Goal: Use online tool/utility: Utilize a website feature to perform a specific function

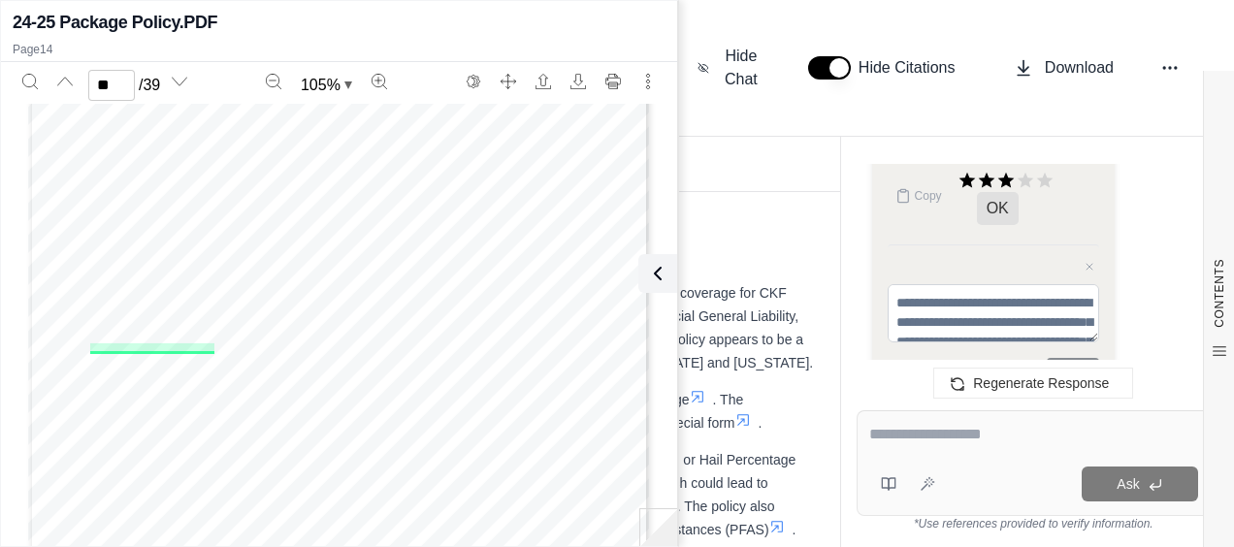
scroll to position [10760, 0]
click at [869, 428] on textarea at bounding box center [1033, 434] width 329 height 23
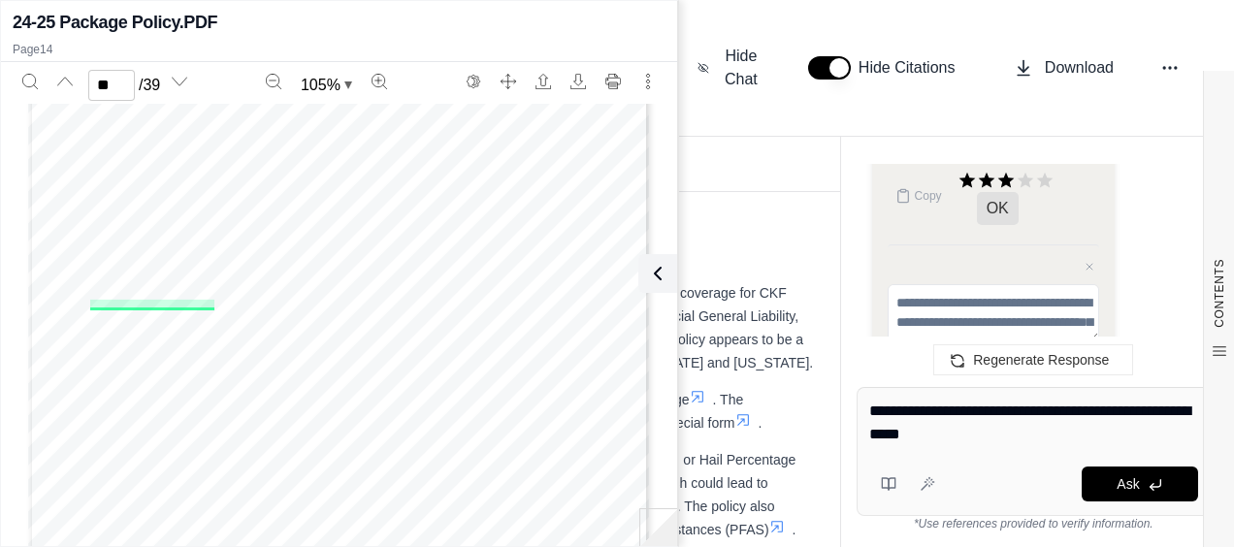
type textarea "**********"
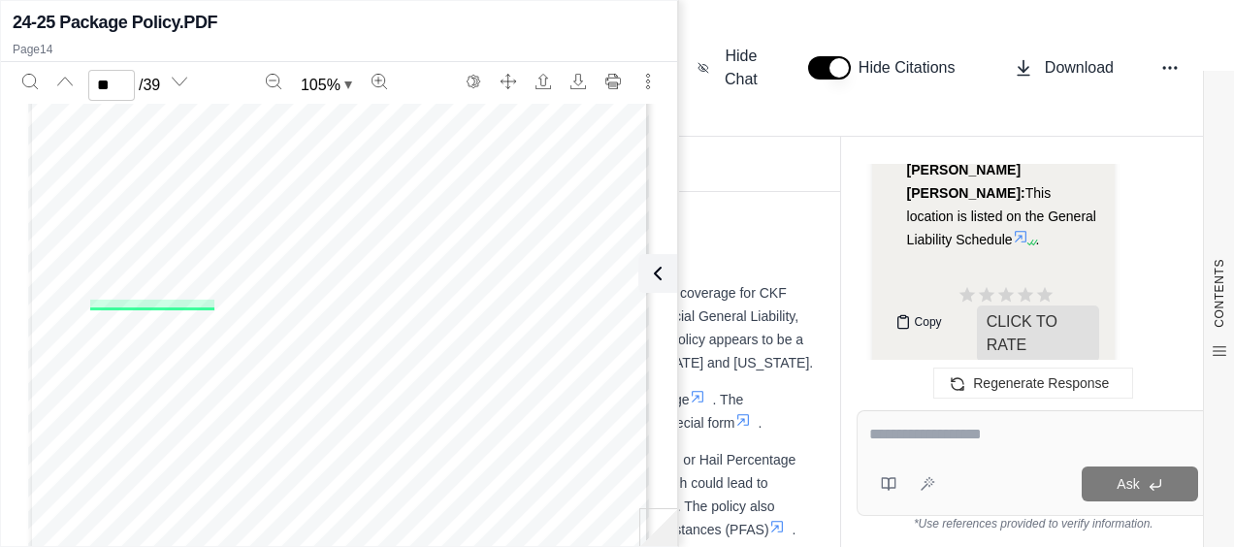
scroll to position [4063, 0]
click at [931, 312] on span "Copy" at bounding box center [928, 320] width 27 height 16
type input "*"
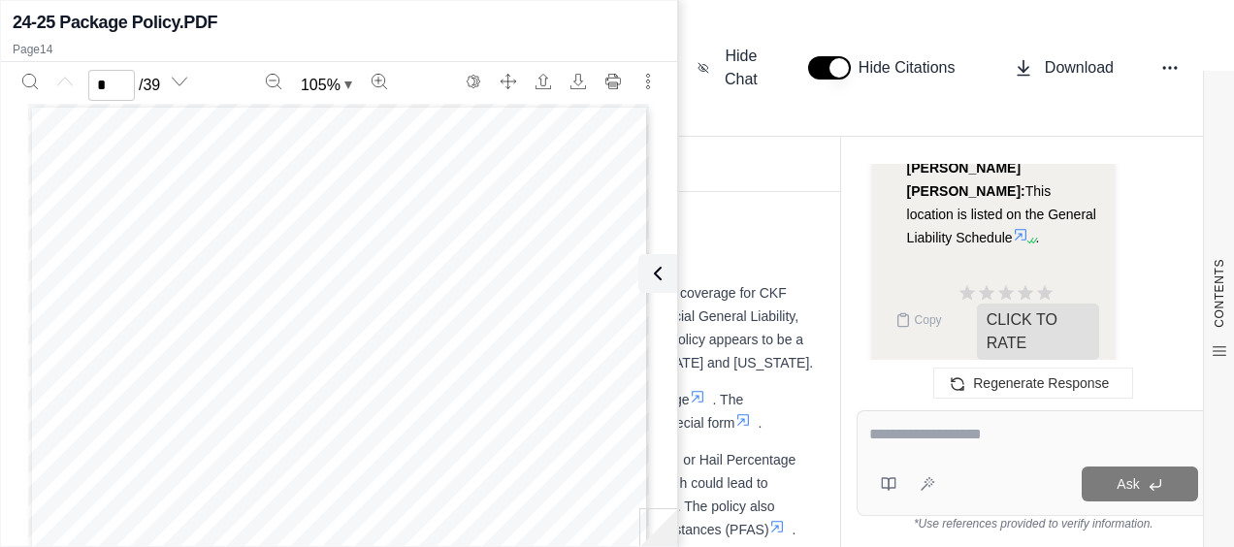
drag, startPoint x: 957, startPoint y: 437, endPoint x: 947, endPoint y: 440, distance: 10.5
click at [957, 437] on textarea at bounding box center [1033, 434] width 329 height 23
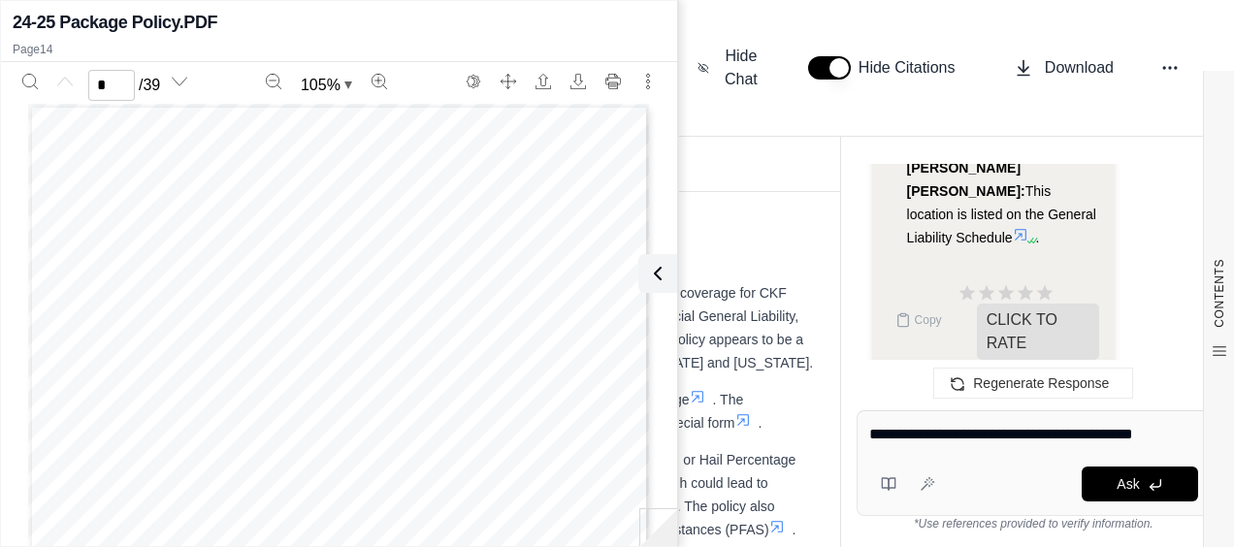
type textarea "**********"
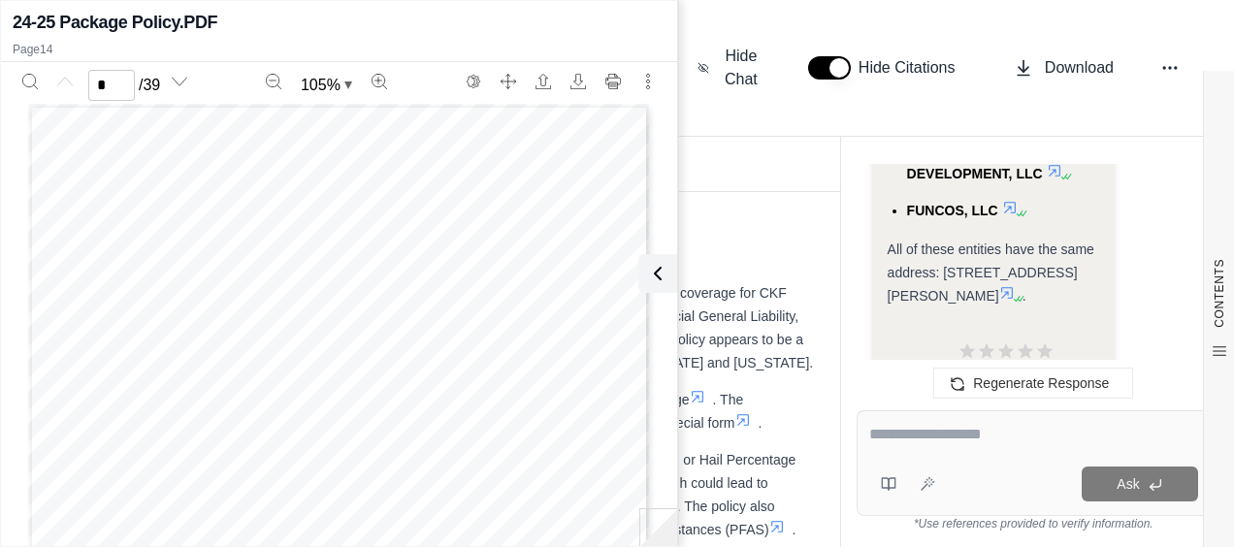
scroll to position [5975, 0]
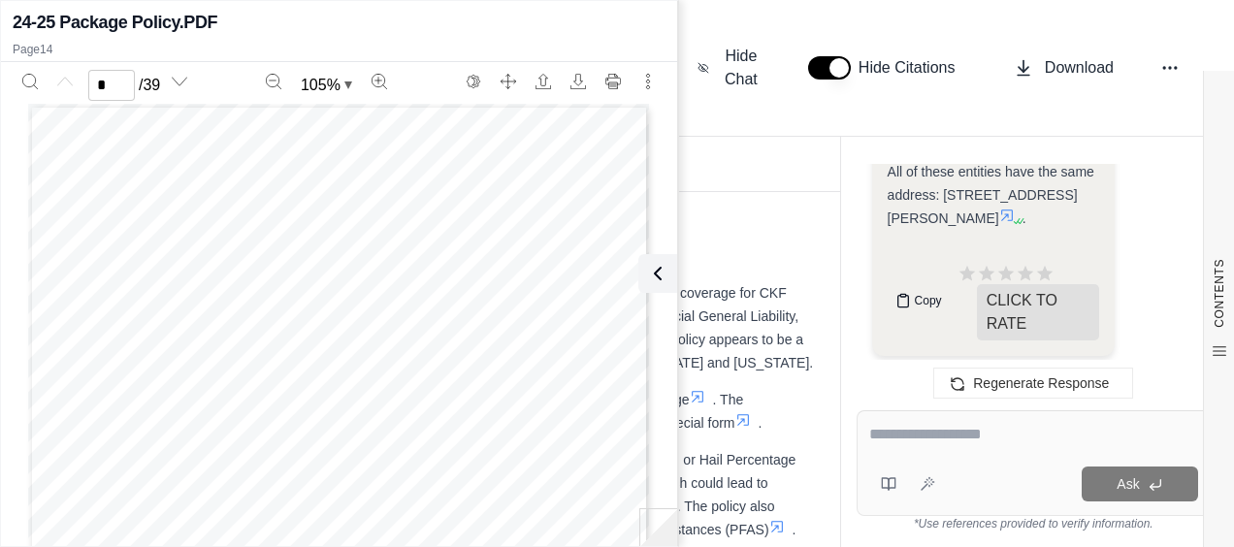
click at [893, 293] on button "Copy" at bounding box center [919, 300] width 62 height 39
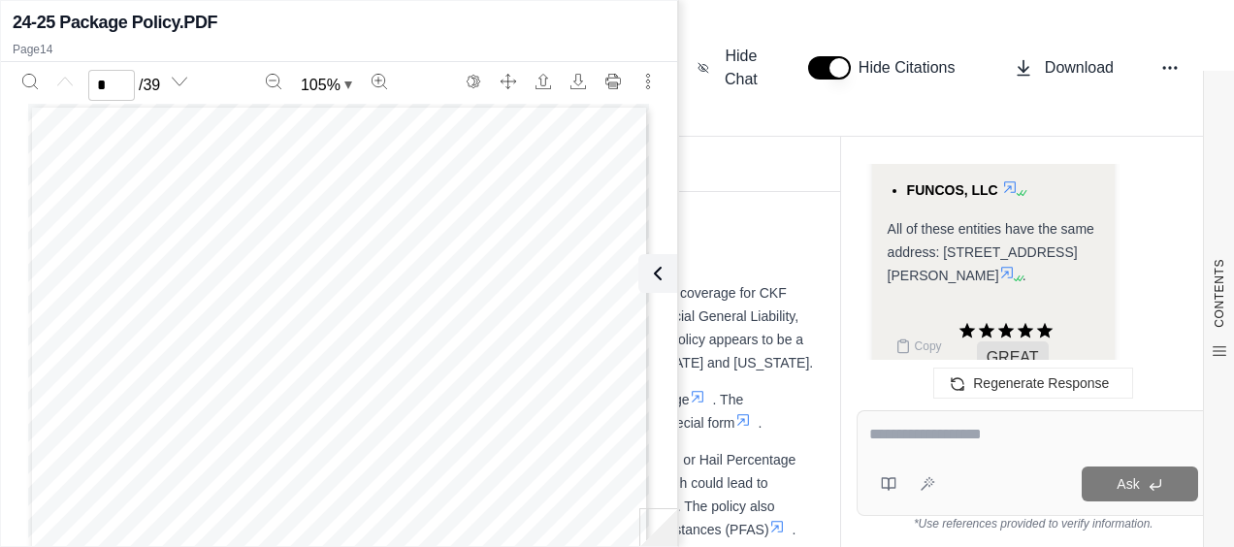
scroll to position [5661, 0]
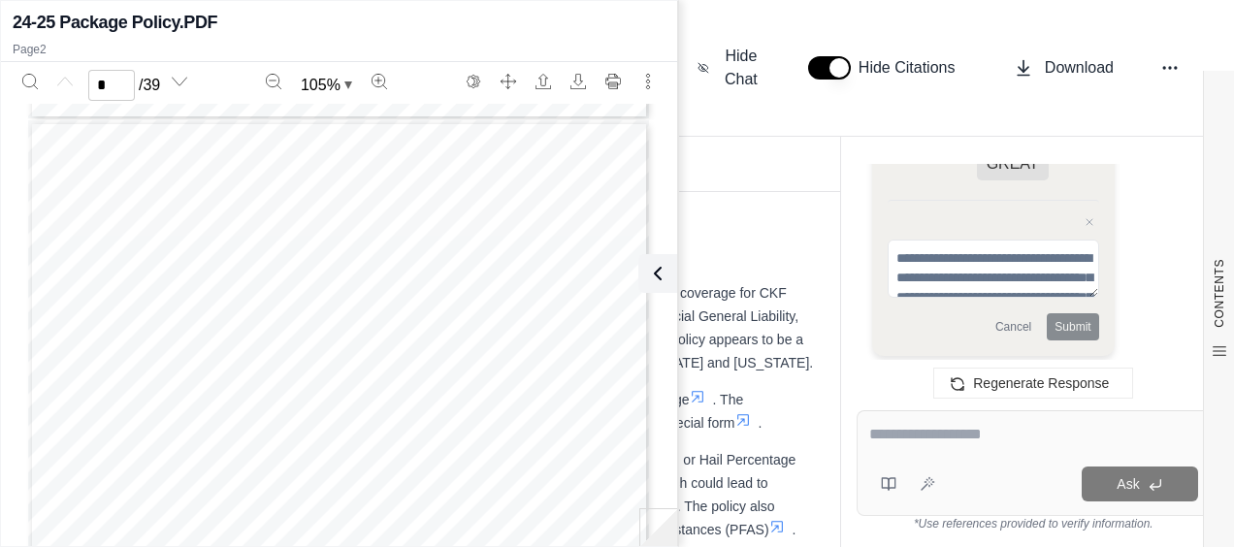
scroll to position [804, 0]
type input "*"
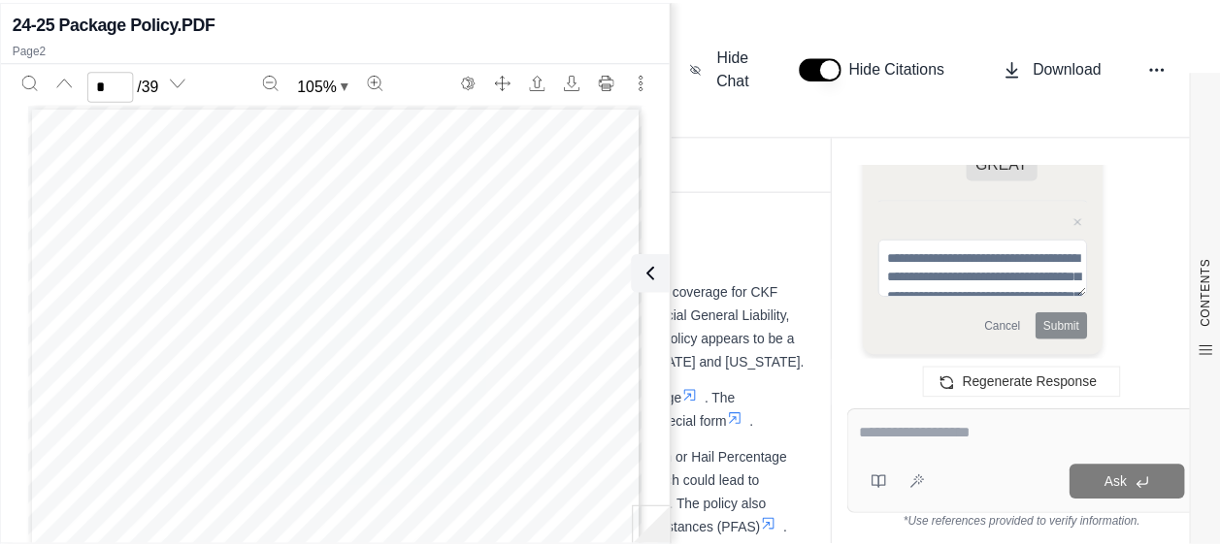
scroll to position [0, 0]
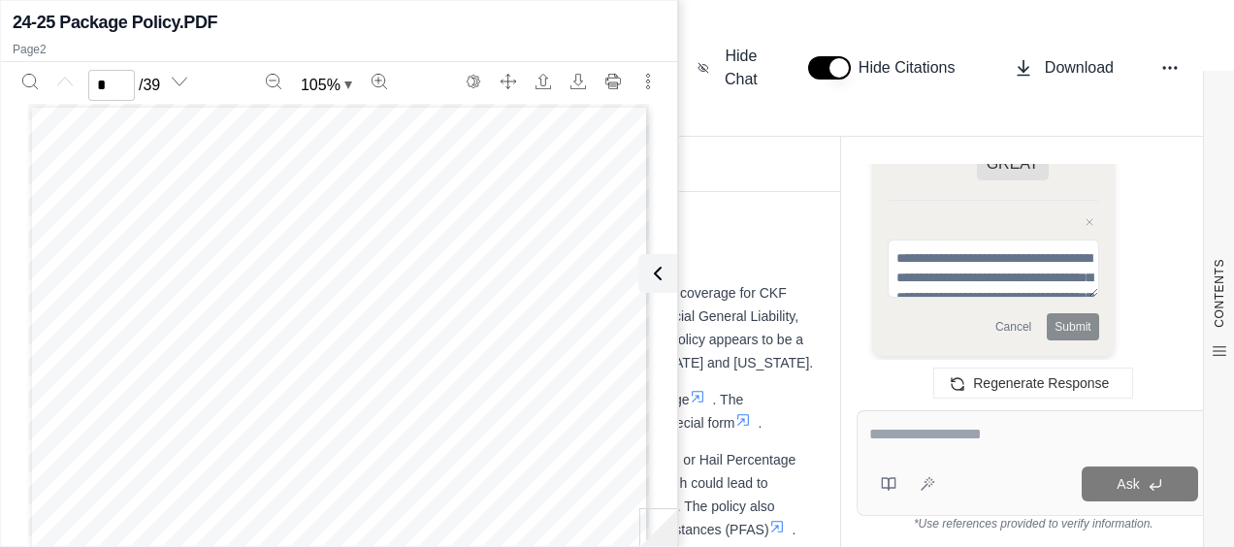
drag, startPoint x: 658, startPoint y: 276, endPoint x: 453, endPoint y: 217, distance: 212.8
click at [656, 276] on icon at bounding box center [657, 273] width 23 height 23
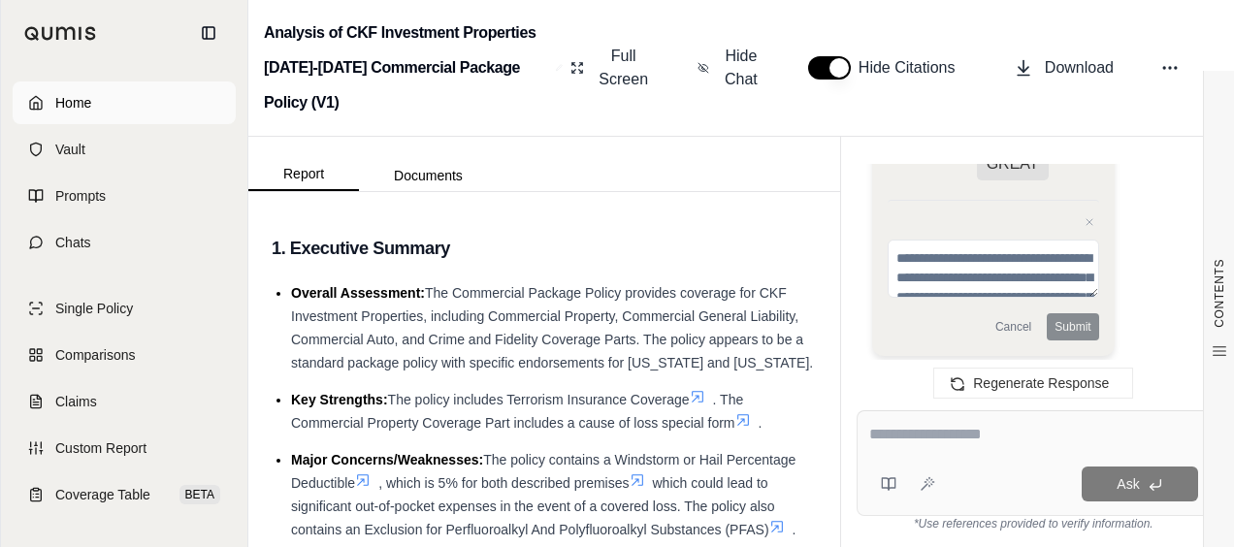
click at [145, 115] on link "Home" at bounding box center [124, 103] width 223 height 43
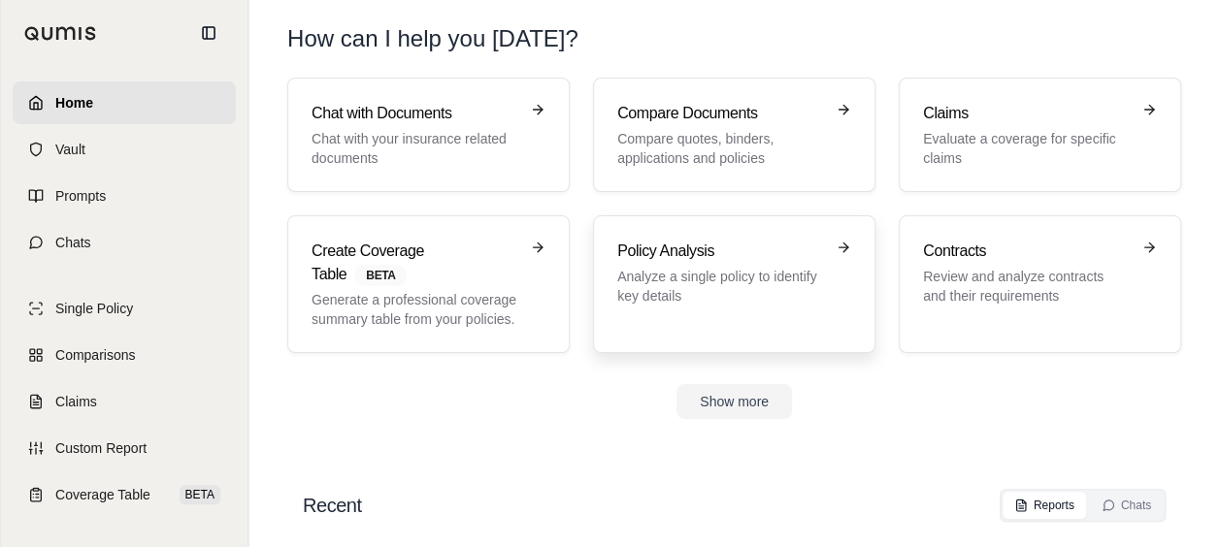
click at [803, 293] on p "Analyze a single policy to identify key details" at bounding box center [720, 286] width 207 height 39
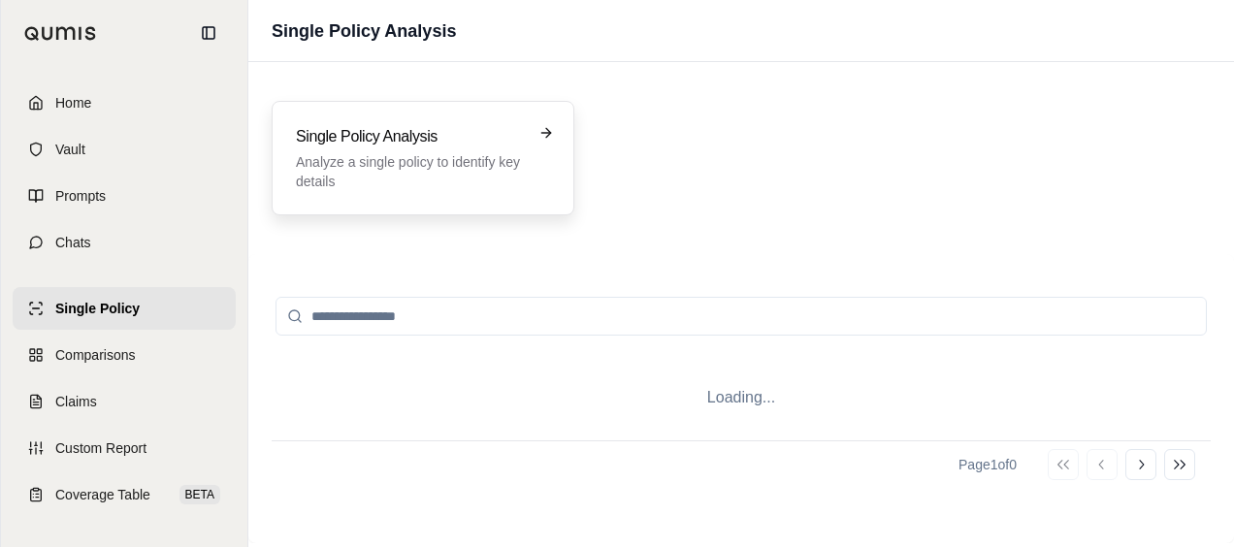
click at [538, 178] on div "Single Policy Analysis Analyze a single policy to identify key details" at bounding box center [423, 158] width 254 height 66
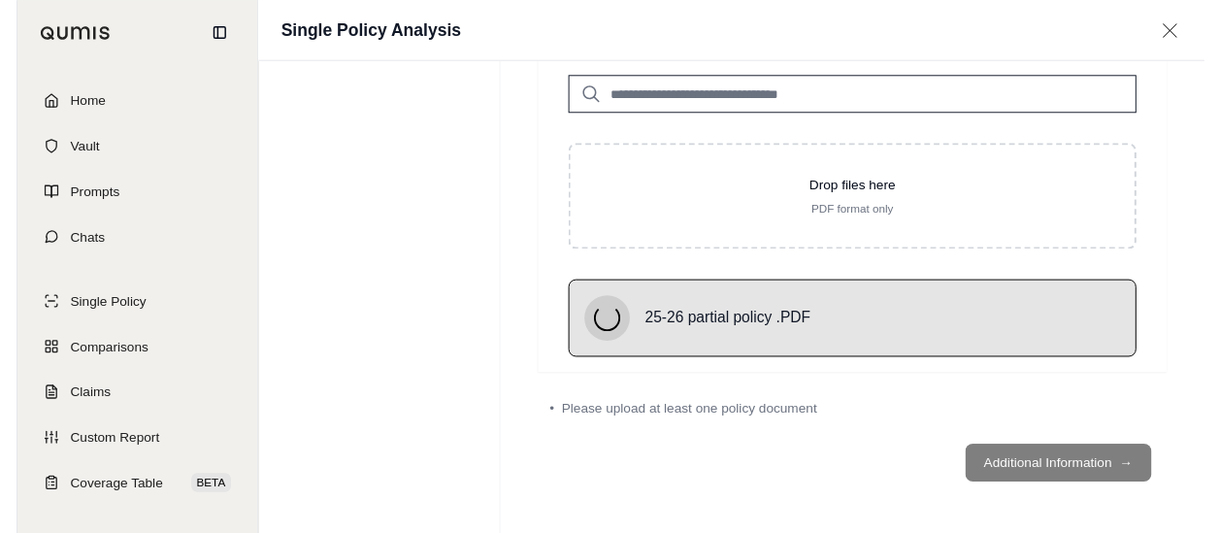
scroll to position [89, 0]
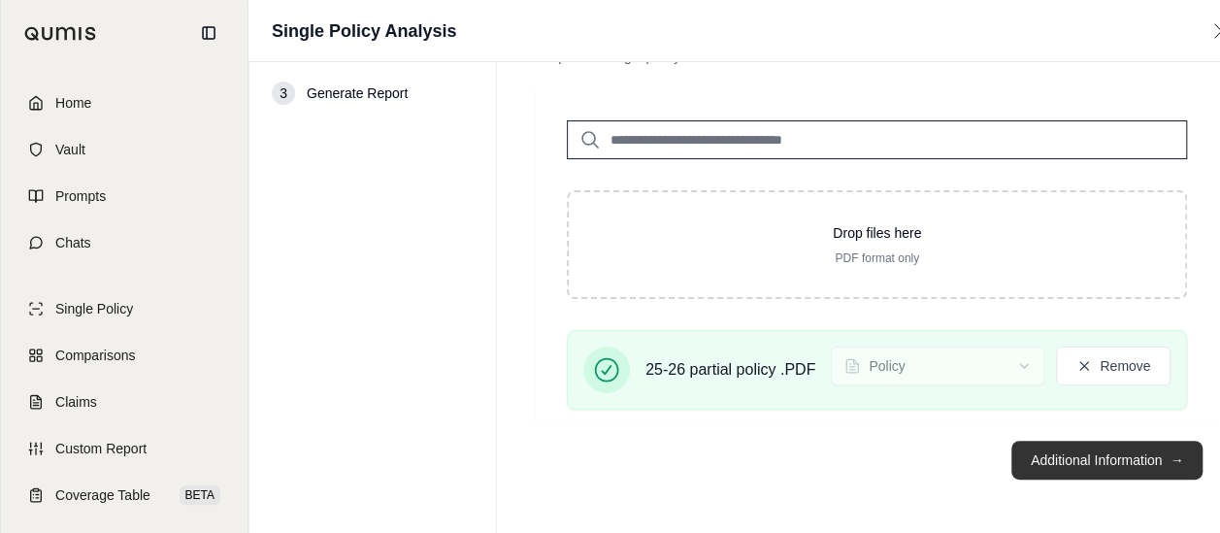
click at [1044, 442] on button "Additional Information →" at bounding box center [1106, 459] width 191 height 39
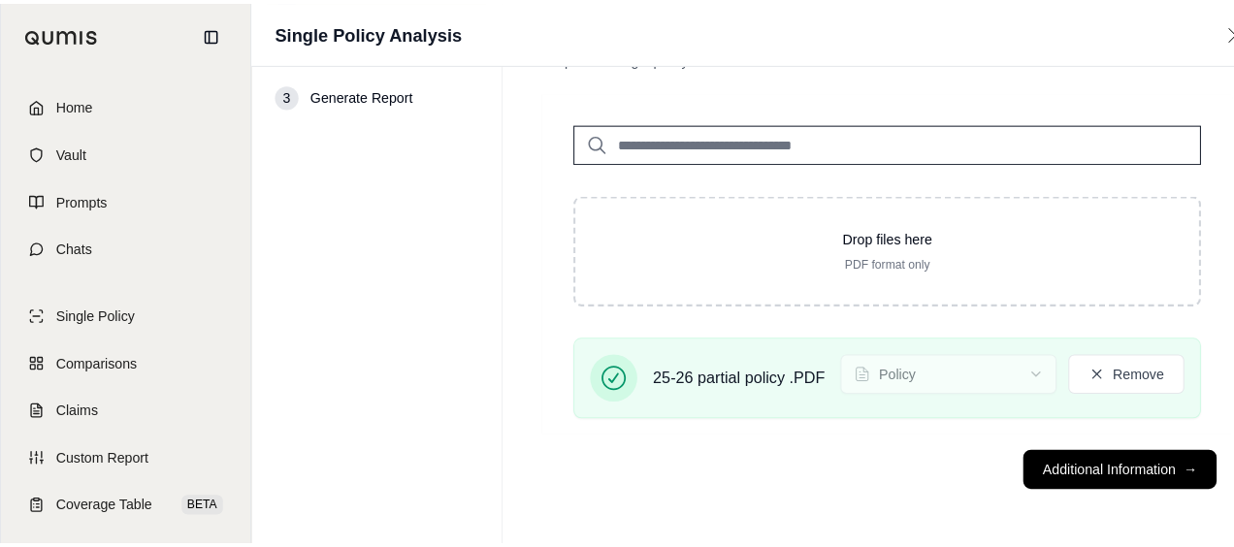
scroll to position [0, 0]
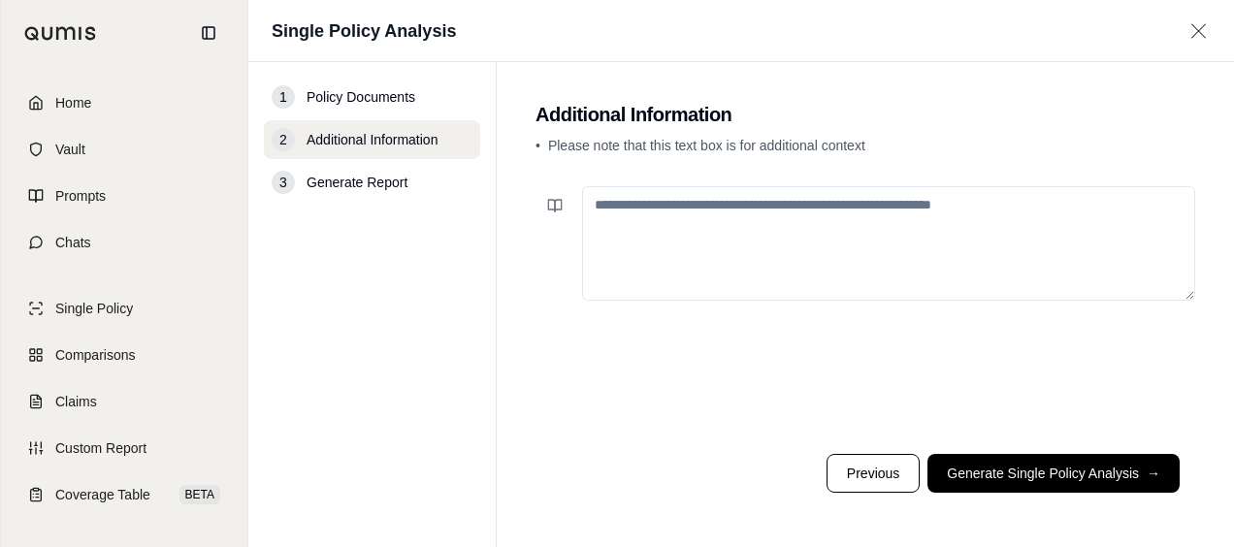
drag, startPoint x: 1024, startPoint y: 464, endPoint x: 844, endPoint y: 458, distance: 179.6
click at [1019, 465] on button "Generate Single Policy Analysis →" at bounding box center [1054, 473] width 252 height 39
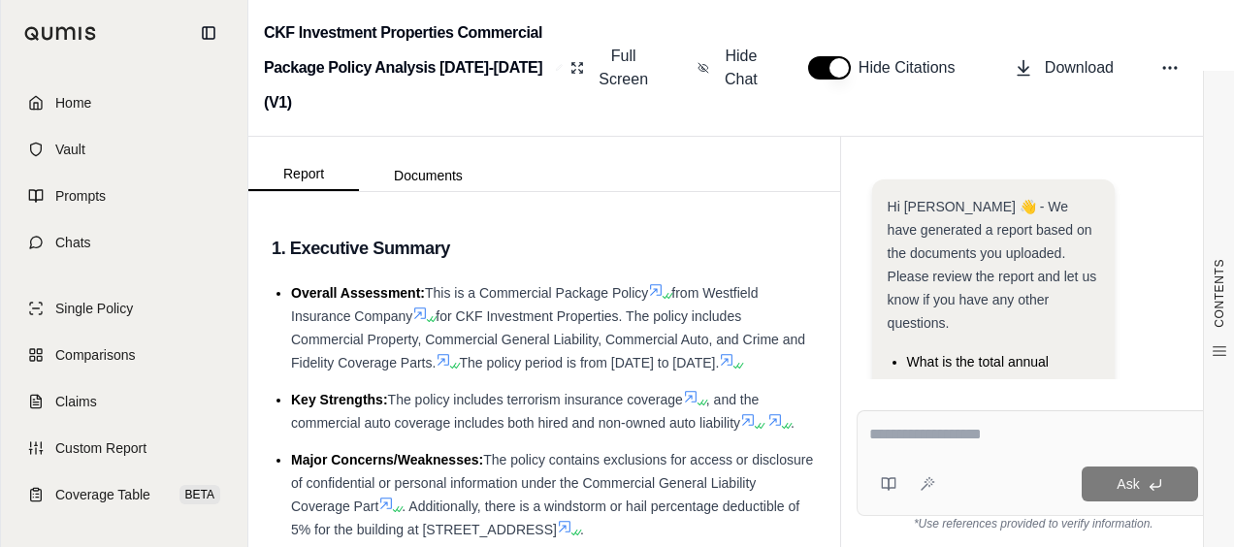
scroll to position [359, 0]
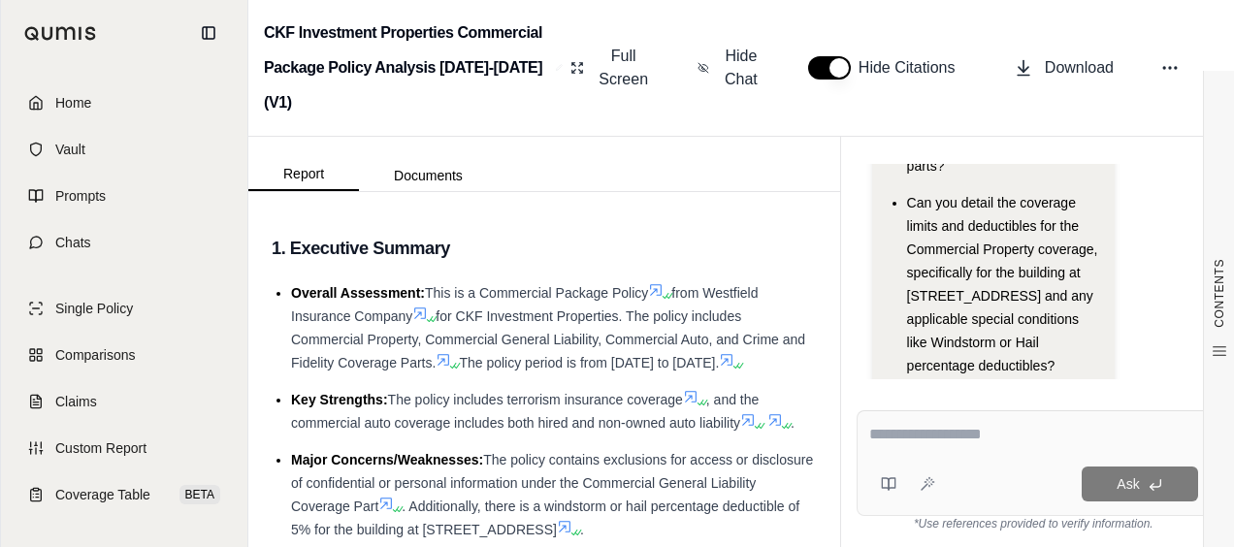
click at [958, 442] on textarea at bounding box center [1033, 434] width 329 height 23
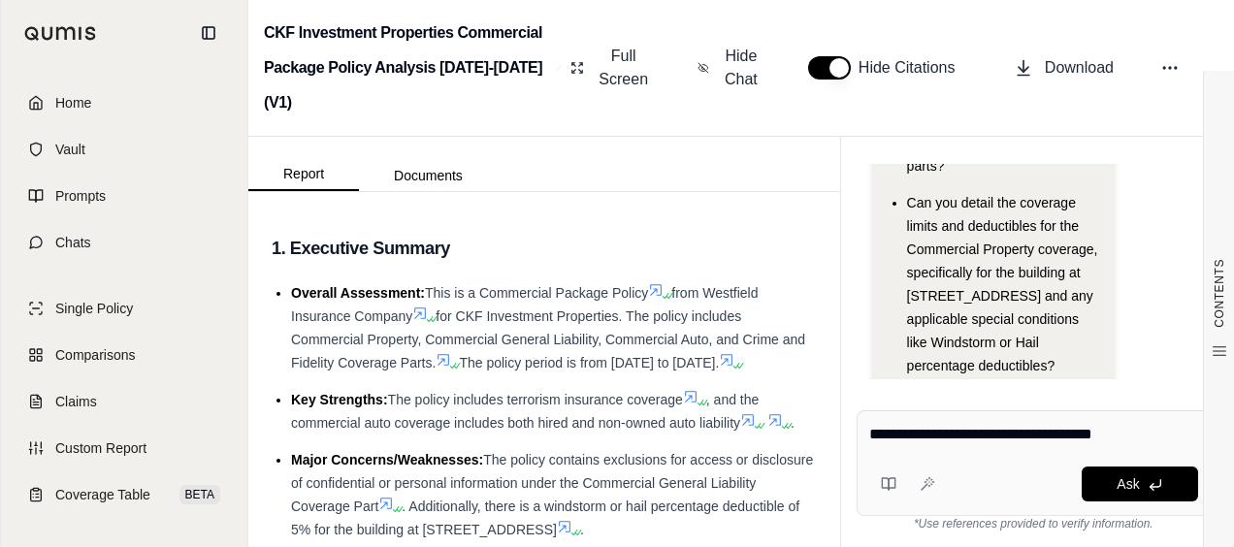
type textarea "**********"
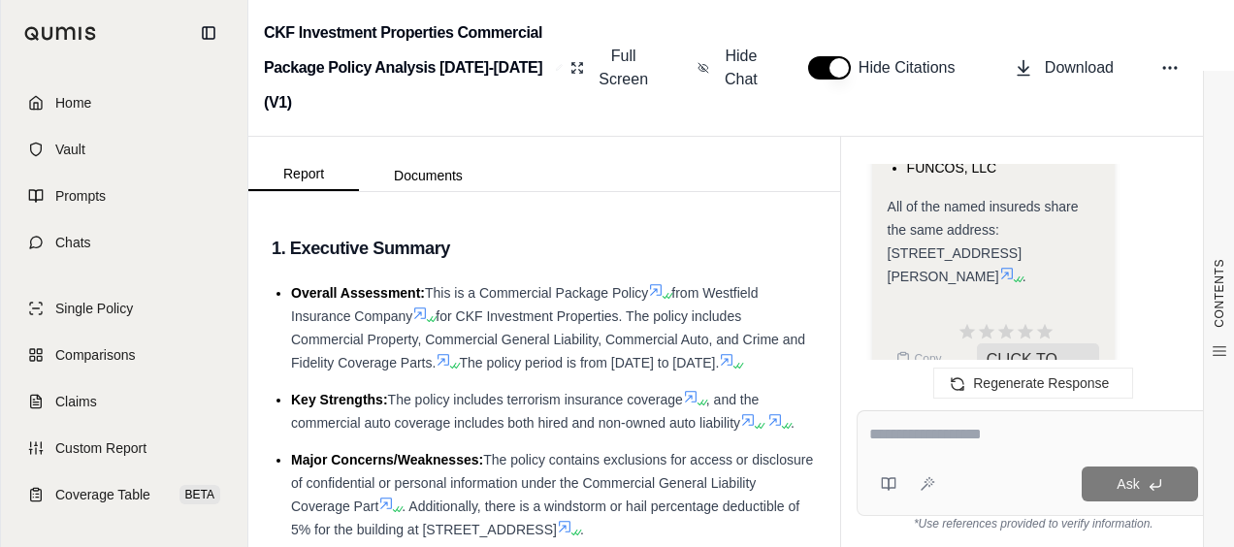
scroll to position [2296, 0]
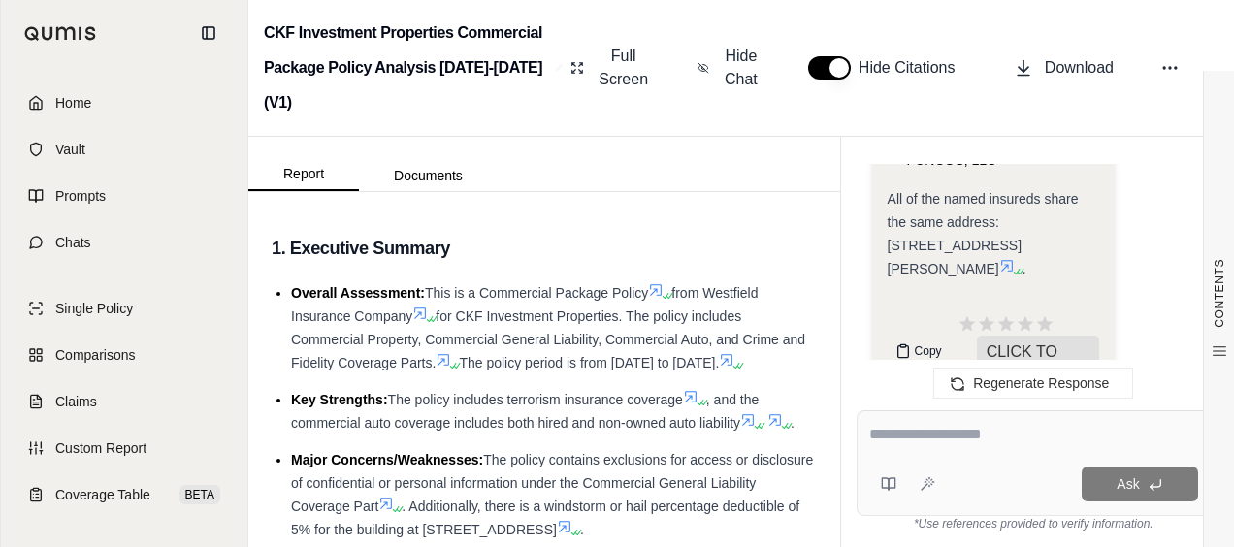
click at [918, 343] on span "Copy" at bounding box center [928, 351] width 27 height 16
click at [904, 446] on textarea at bounding box center [1033, 434] width 329 height 23
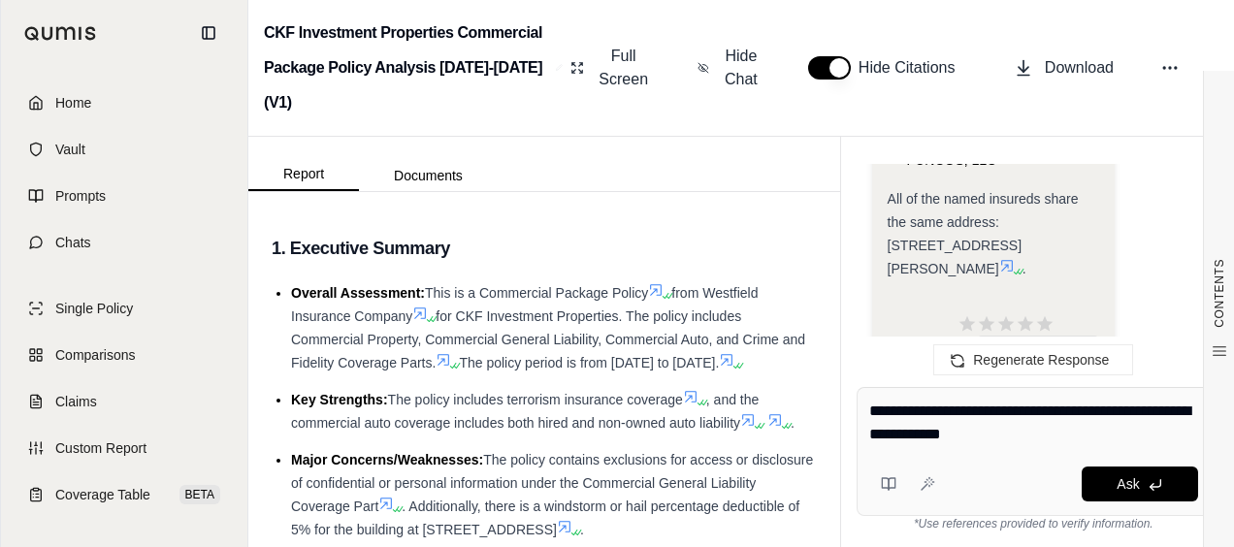
type textarea "**********"
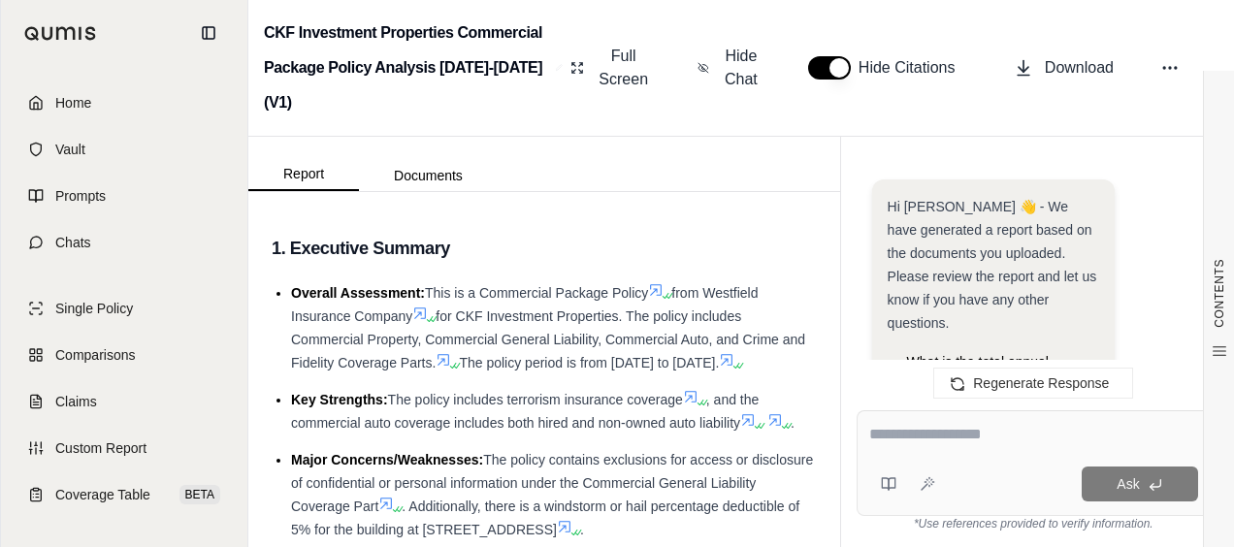
scroll to position [4313, 0]
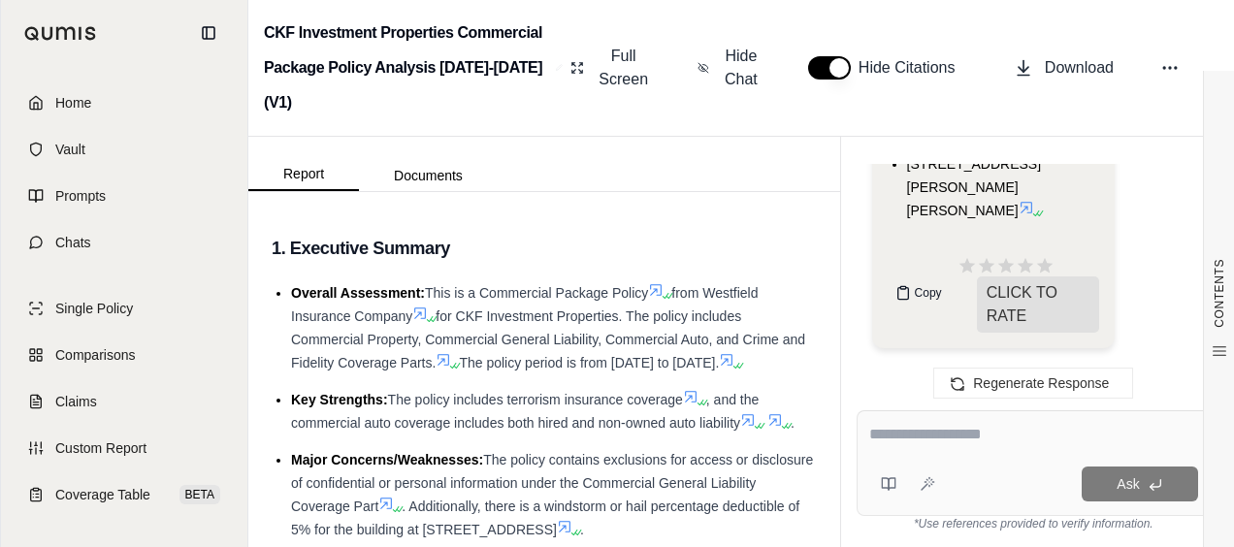
click at [904, 295] on icon at bounding box center [904, 293] width 16 height 16
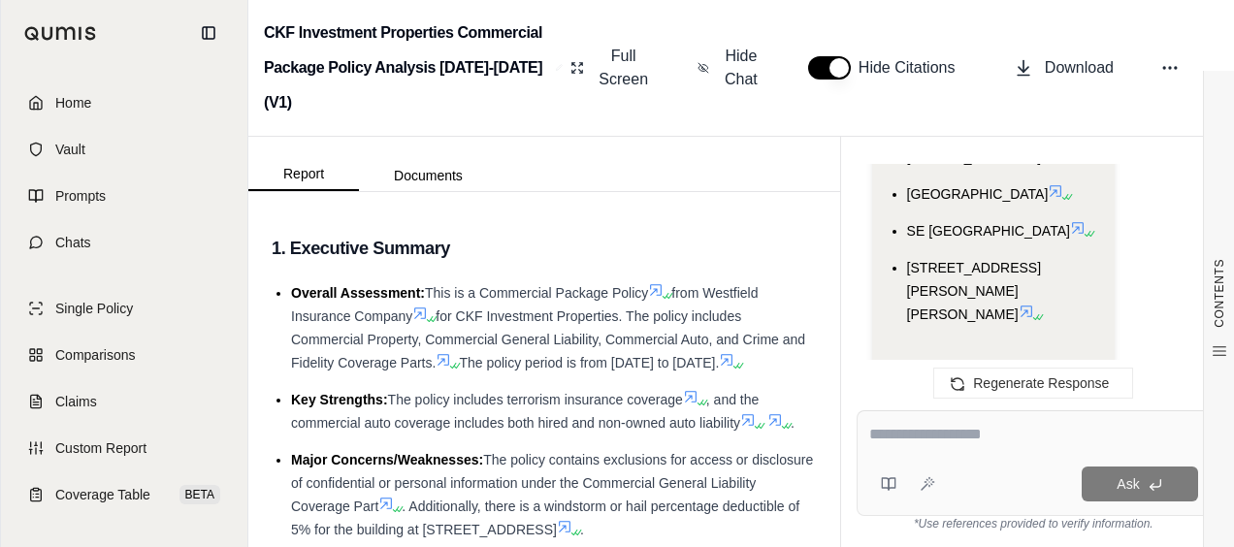
scroll to position [4062, 0]
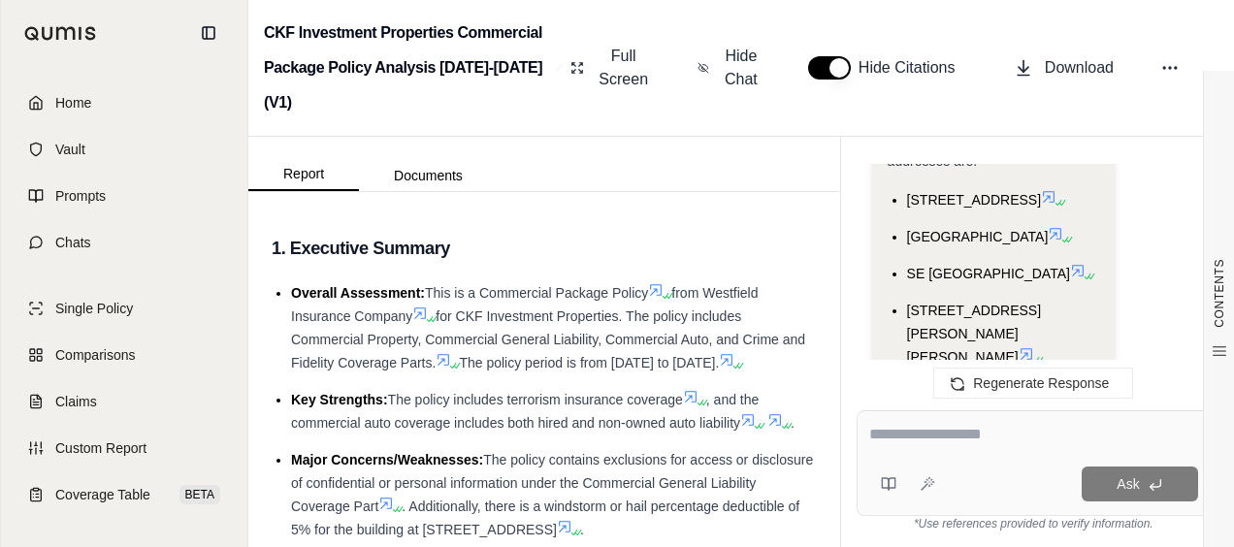
click at [951, 440] on textarea at bounding box center [1033, 434] width 329 height 23
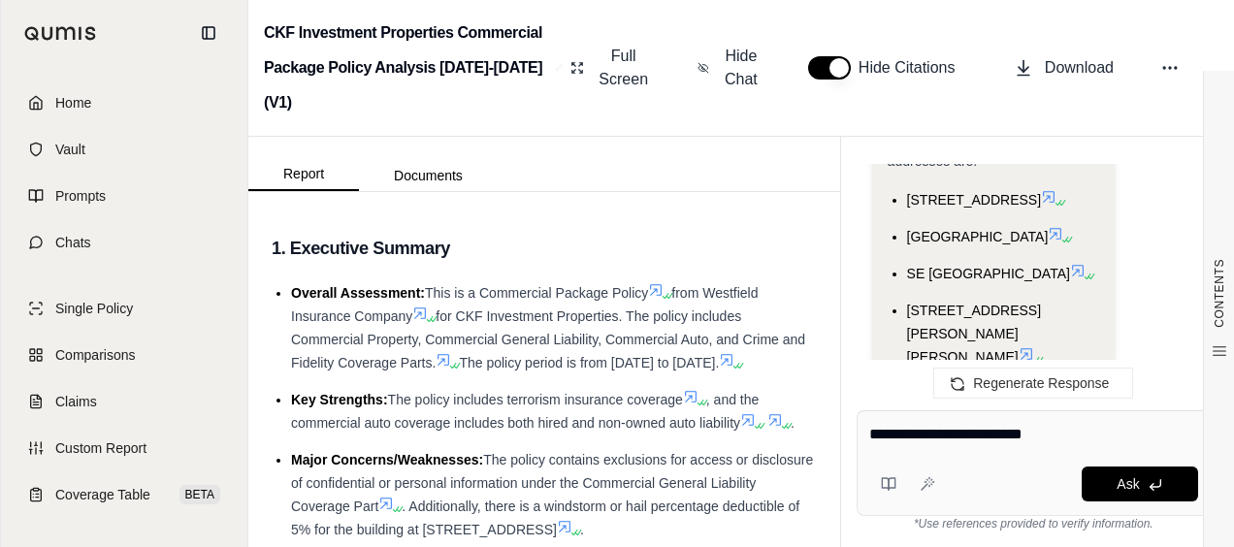
type textarea "**********"
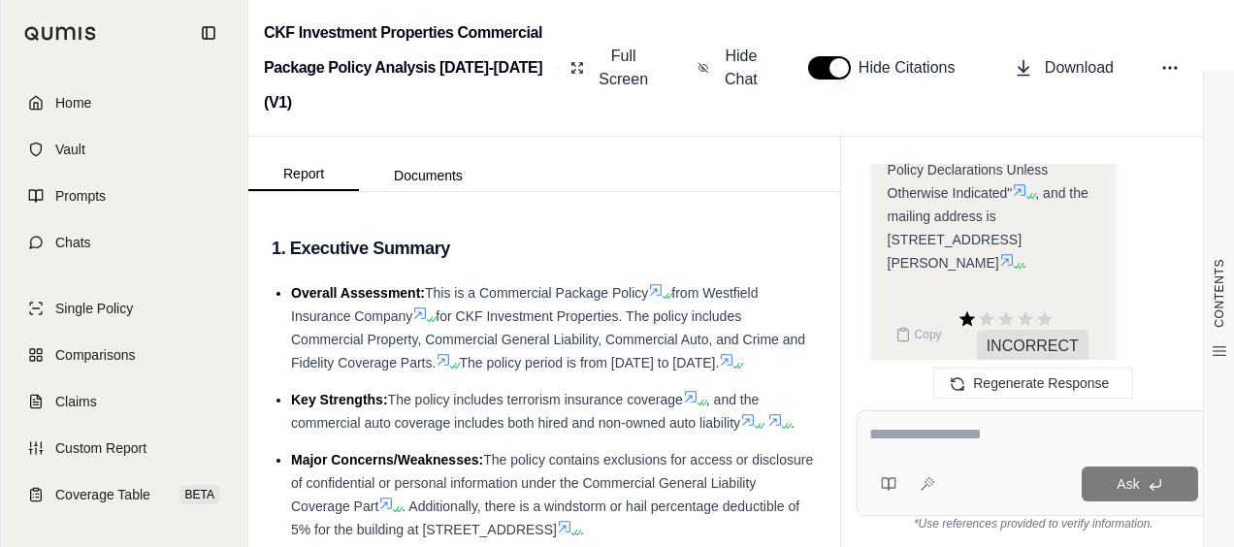
scroll to position [5527, 0]
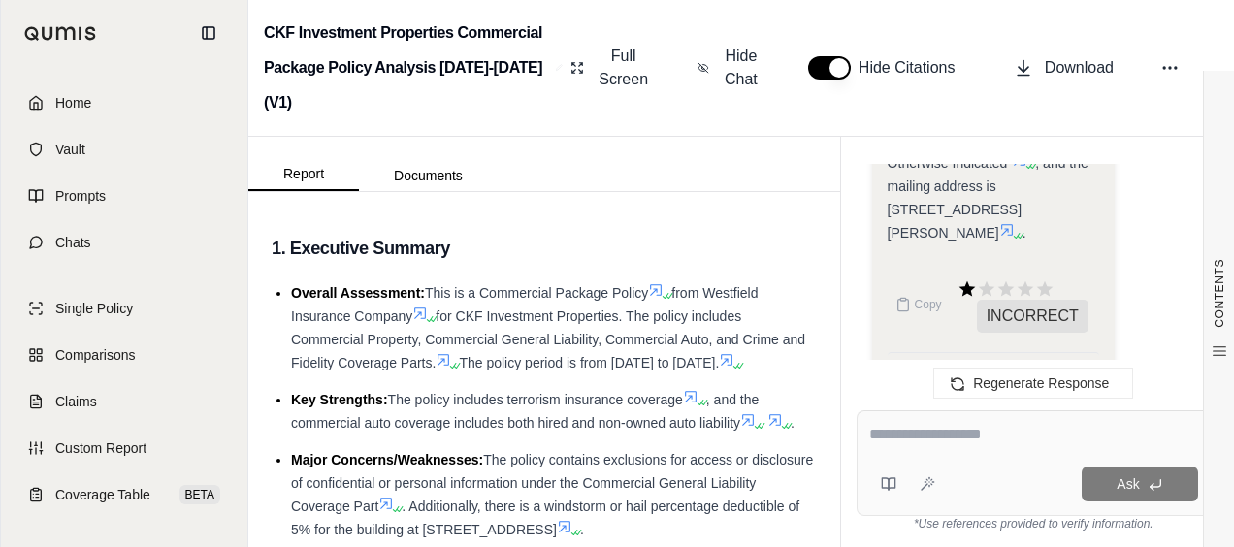
click at [1012, 168] on icon at bounding box center [1020, 160] width 16 height 16
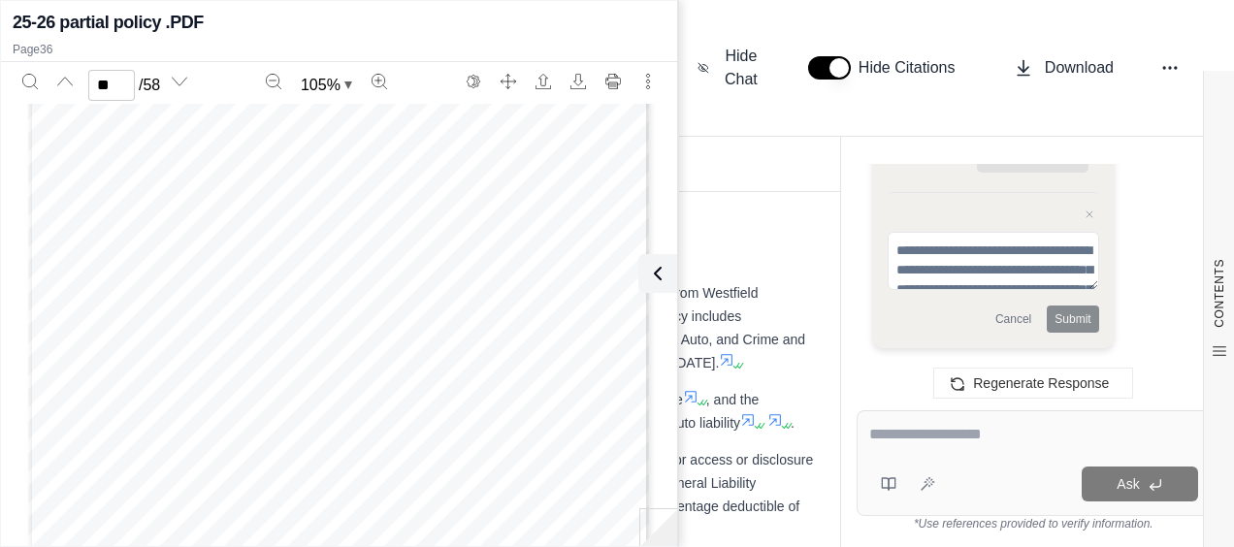
scroll to position [28655, 0]
type input "**"
